Goal: Check status: Check status

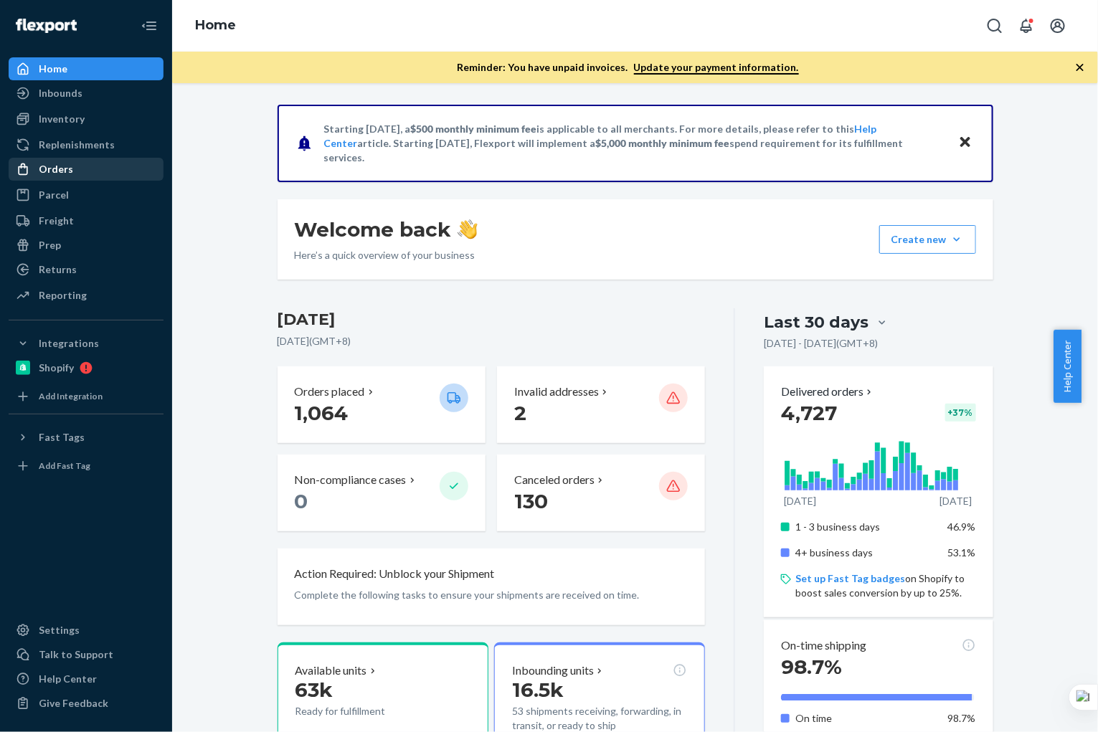
drag, startPoint x: 109, startPoint y: 170, endPoint x: 133, endPoint y: 157, distance: 27.0
click at [108, 171] on div "Orders" at bounding box center [86, 169] width 152 height 20
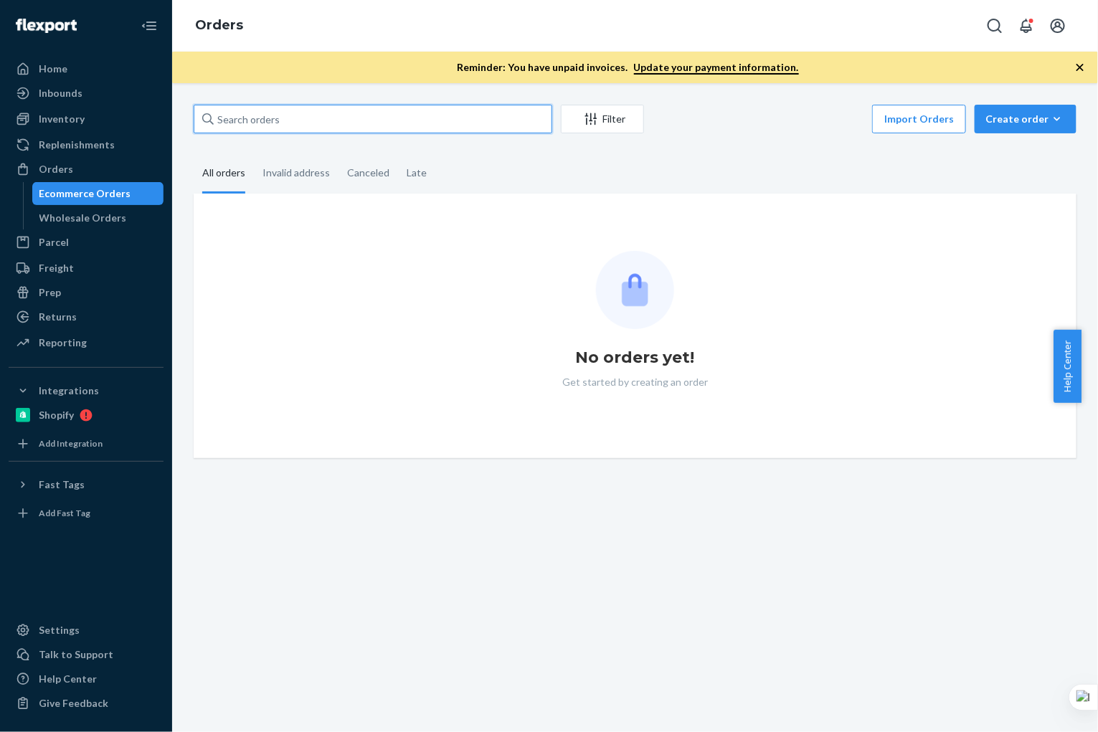
click at [311, 118] on input "text" at bounding box center [373, 119] width 359 height 29
paste input "[PERSON_NAME]"
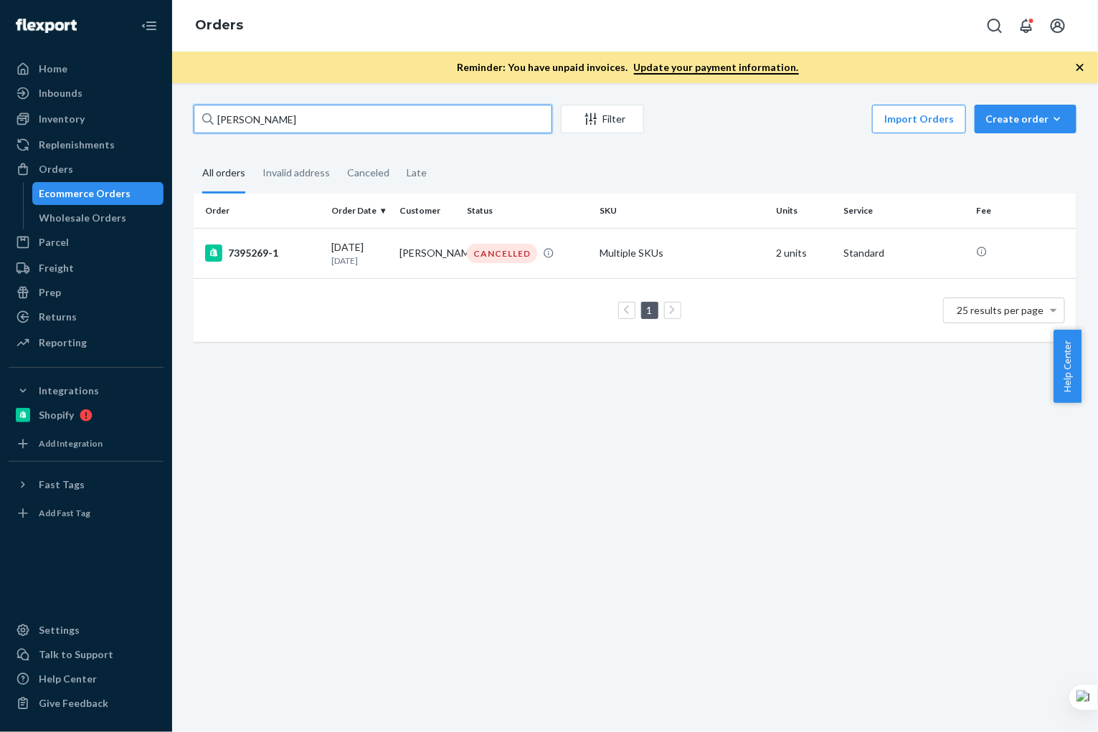
type input "[PERSON_NAME]"
drag, startPoint x: 73, startPoint y: 120, endPoint x: 119, endPoint y: 112, distance: 46.7
click at [74, 120] on div "Inventory" at bounding box center [62, 119] width 46 height 14
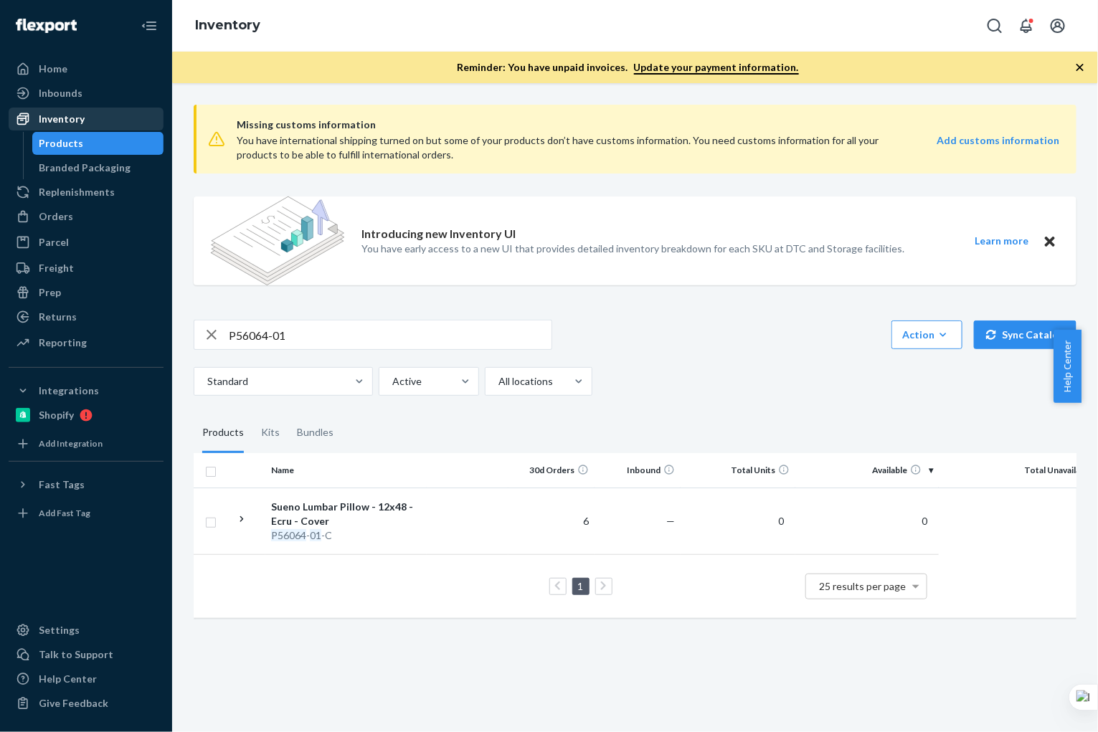
click at [76, 113] on div "Inventory" at bounding box center [62, 119] width 46 height 14
click at [99, 143] on div "Products" at bounding box center [98, 143] width 129 height 20
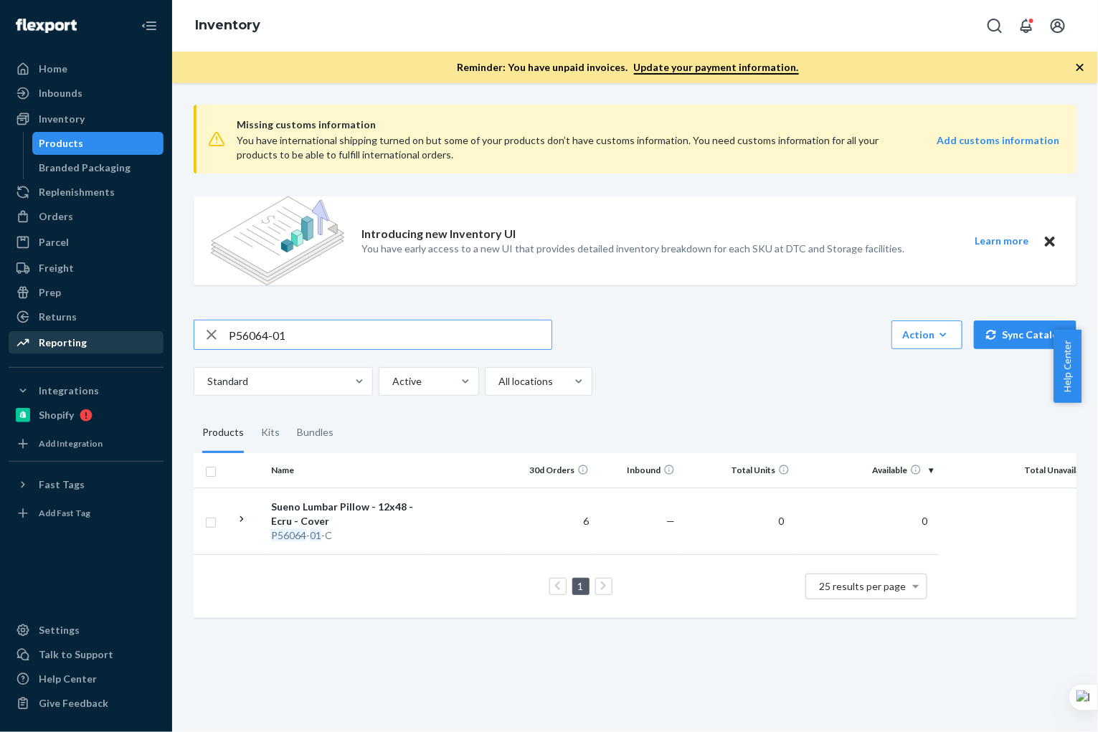
drag, startPoint x: 331, startPoint y: 333, endPoint x: 128, endPoint y: 334, distance: 203.7
click at [128, 334] on div "Home Inbounds Shipping Plans Problems Inventory Products Branded Packaging Repl…" at bounding box center [549, 366] width 1098 height 732
paste input "B86012"
drag, startPoint x: 247, startPoint y: 340, endPoint x: 252, endPoint y: 317, distance: 23.4
click at [247, 339] on input "B86012-01" at bounding box center [390, 335] width 323 height 29
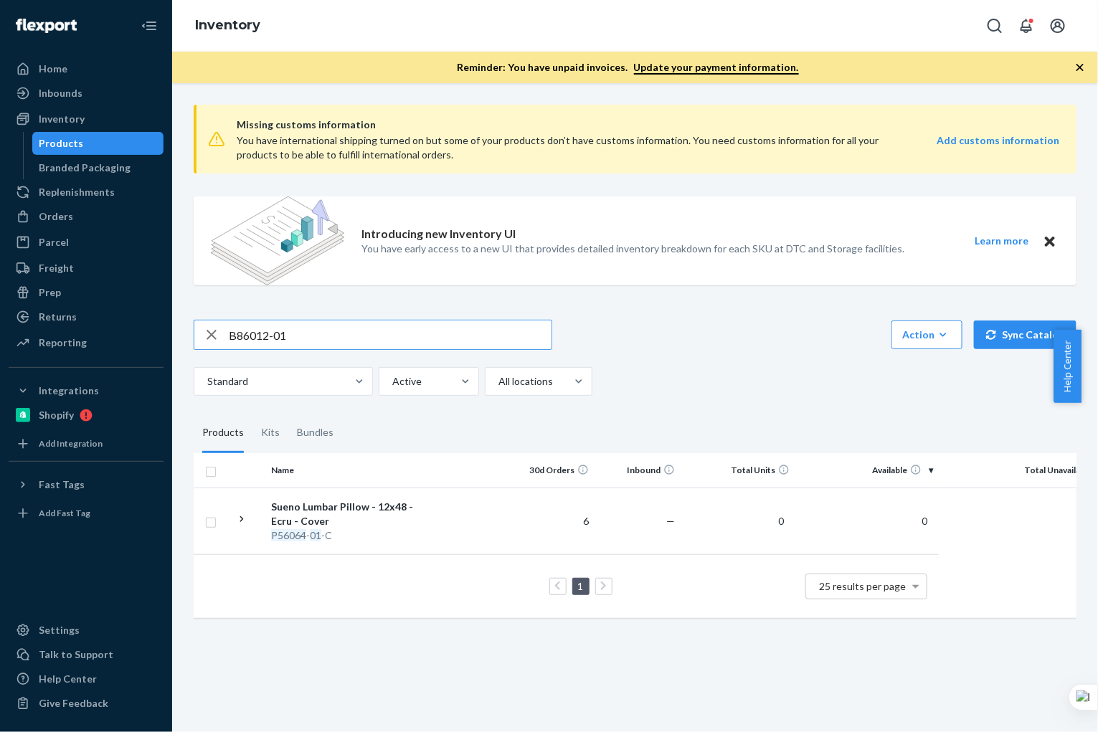
type input "B86012-01"
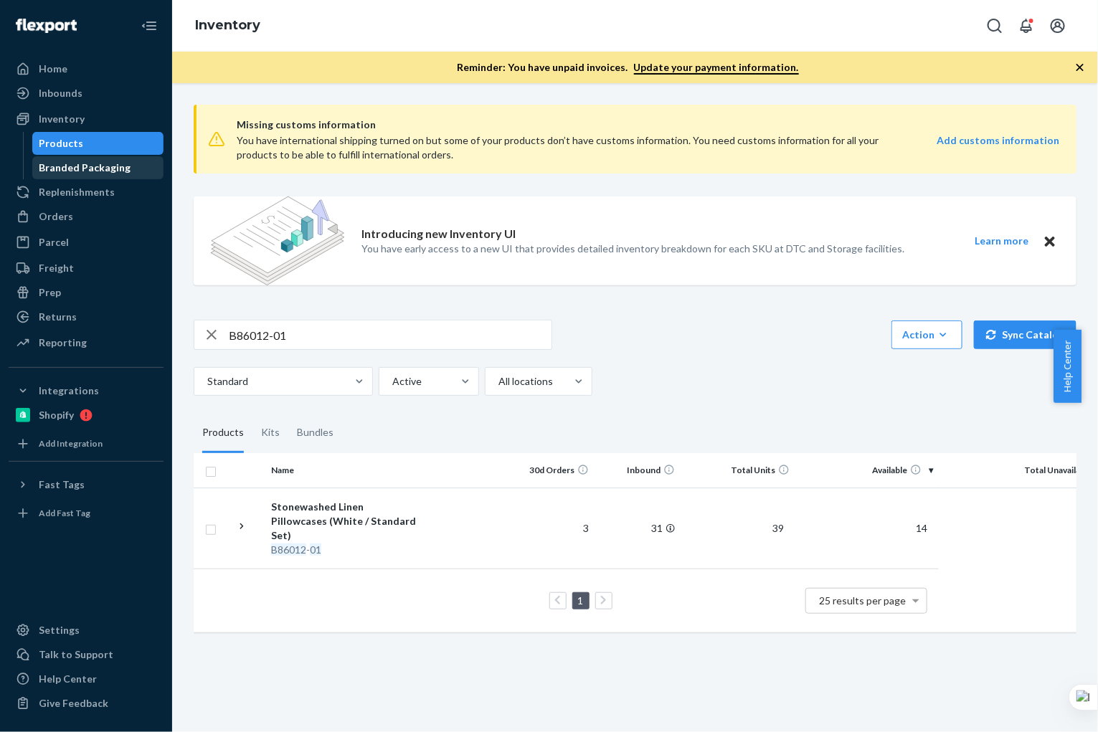
click at [120, 156] on link "Branded Packaging" at bounding box center [98, 167] width 132 height 23
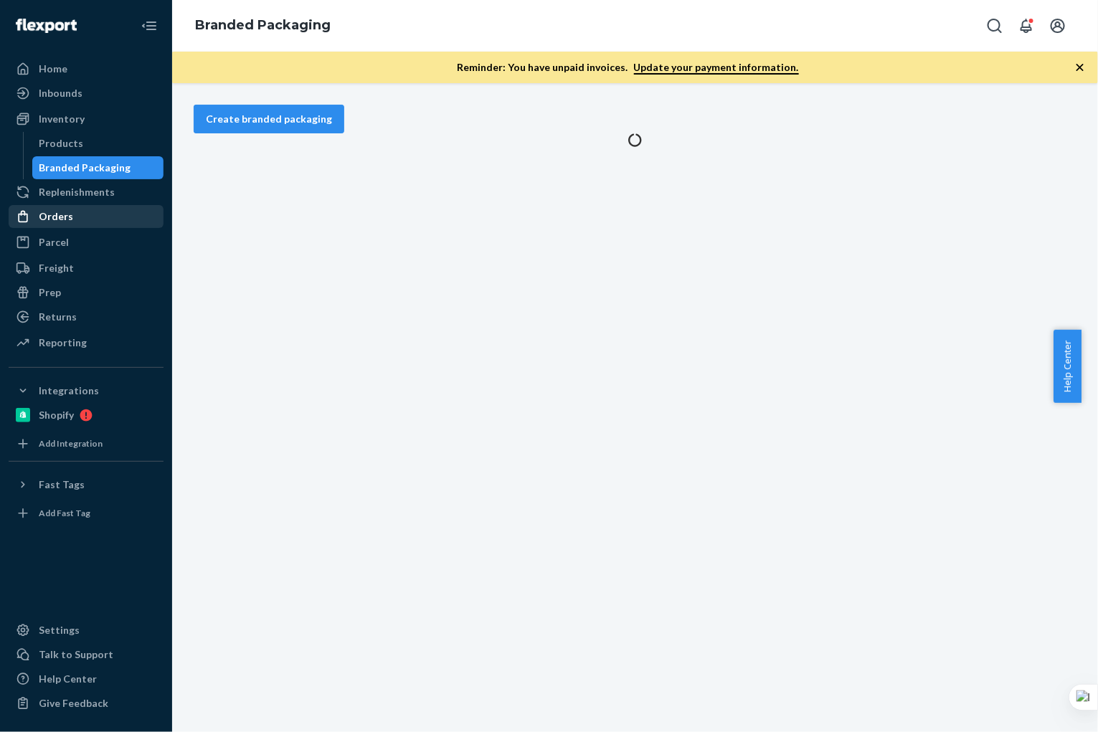
click at [50, 218] on div "Orders" at bounding box center [56, 216] width 34 height 14
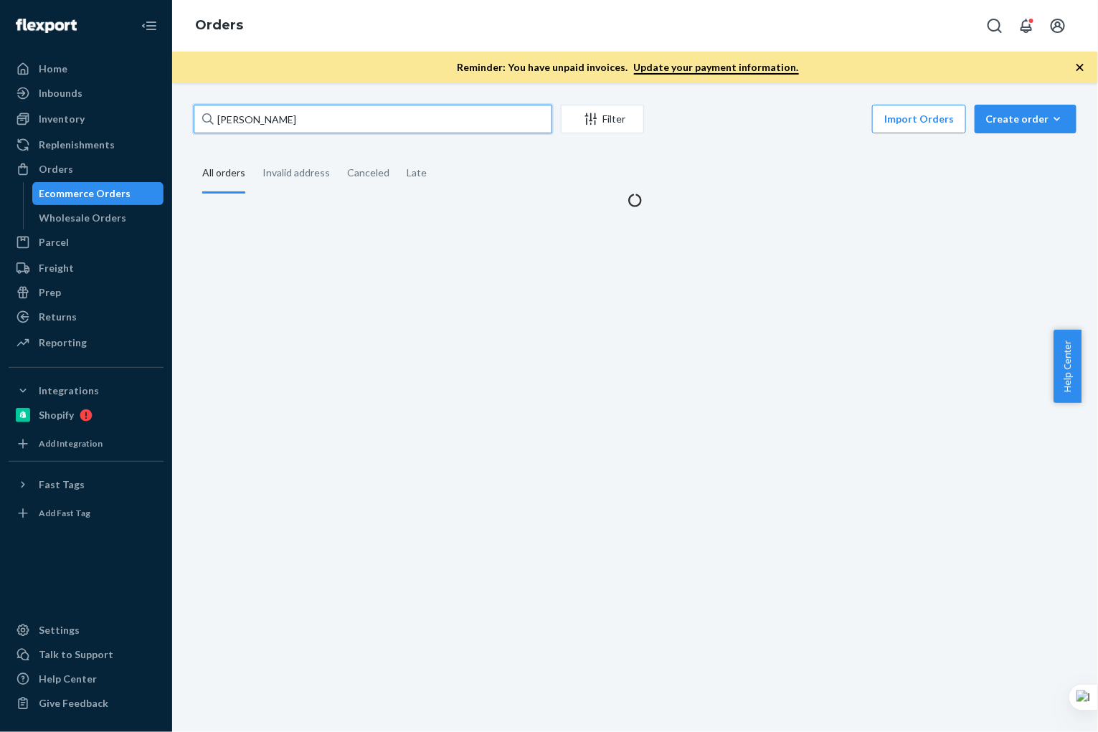
click at [338, 113] on input "[PERSON_NAME]" at bounding box center [373, 119] width 359 height 29
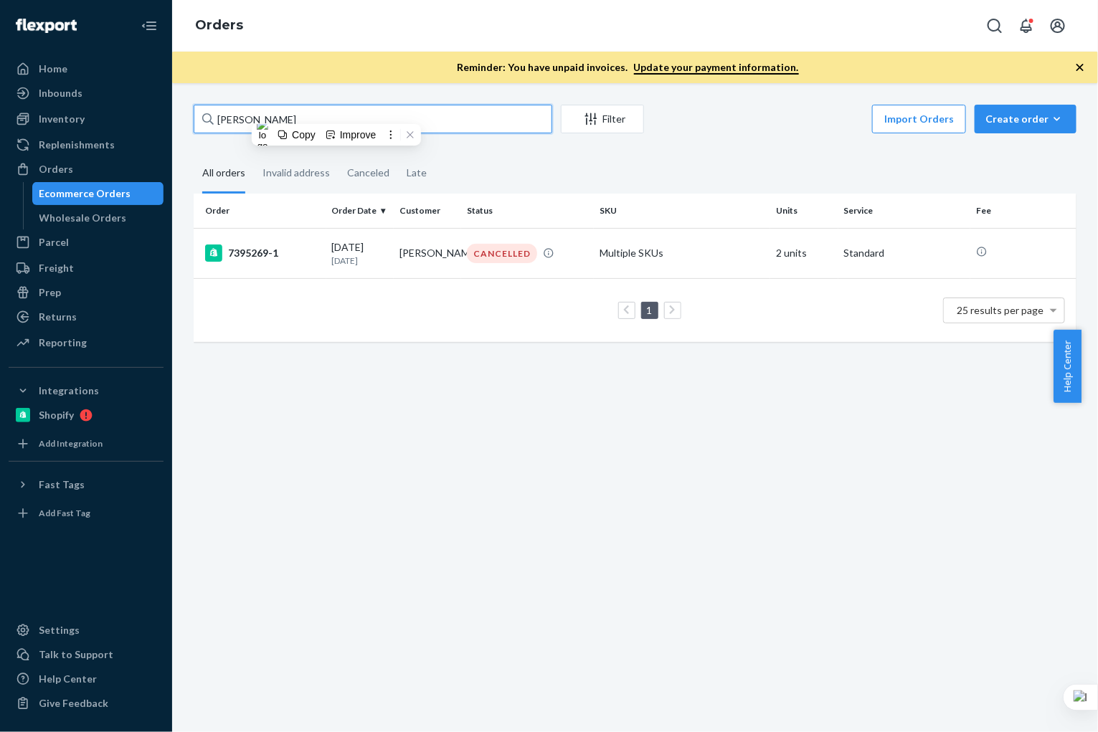
paste input "[PERSON_NAME]"
type input "[PERSON_NAME]"
click at [467, 260] on div "IN TRANSIT" at bounding box center [495, 253] width 57 height 14
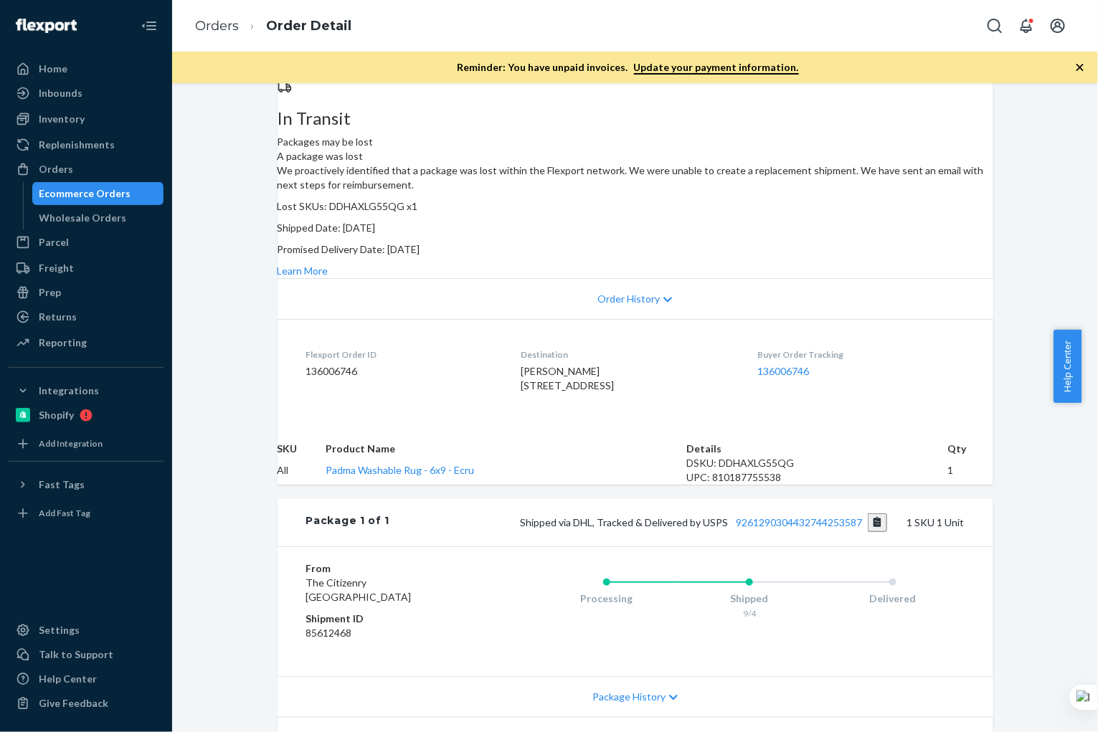
scroll to position [342, 0]
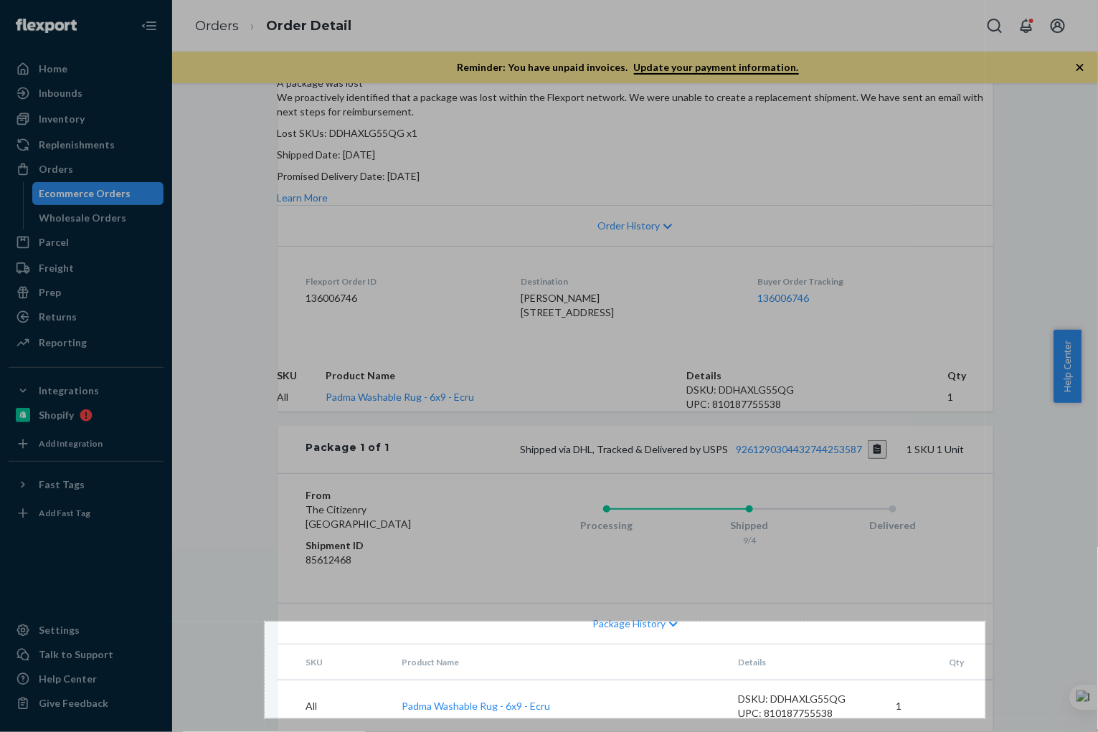
drag, startPoint x: 265, startPoint y: 622, endPoint x: 985, endPoint y: 719, distance: 727.3
click at [732, 463] on div "1005 X 135" at bounding box center [549, 366] width 1098 height 732
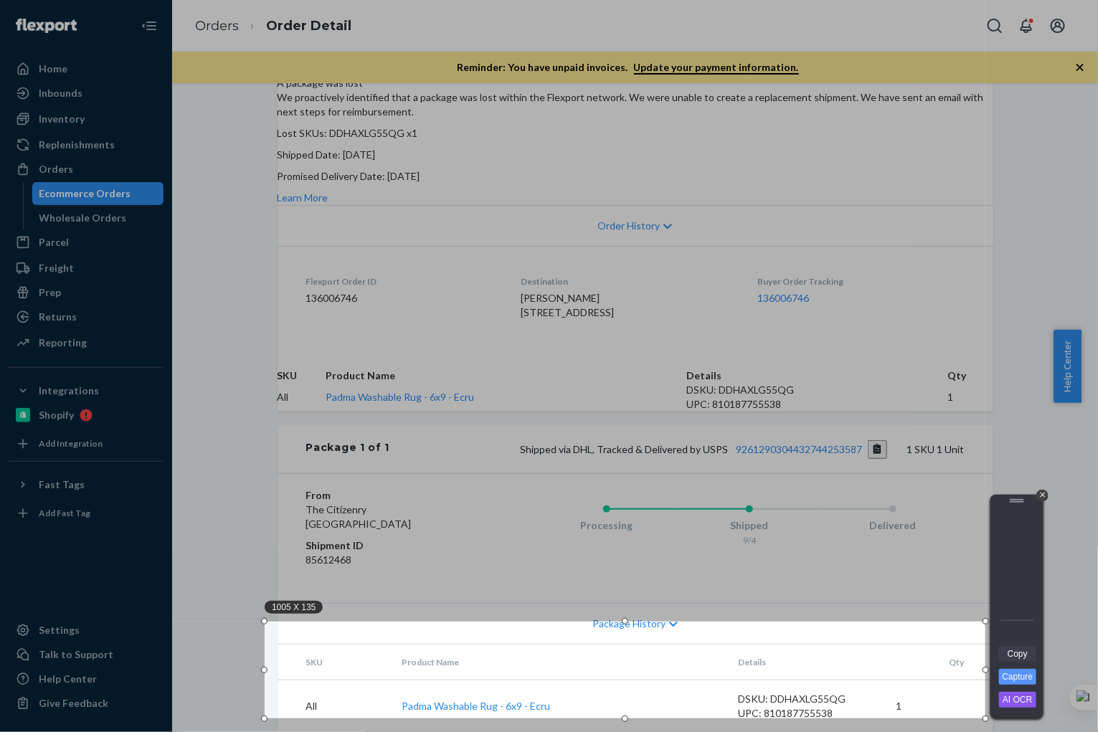
click at [732, 463] on link "Copy" at bounding box center [1017, 654] width 37 height 16
